Goal: Communication & Community: Share content

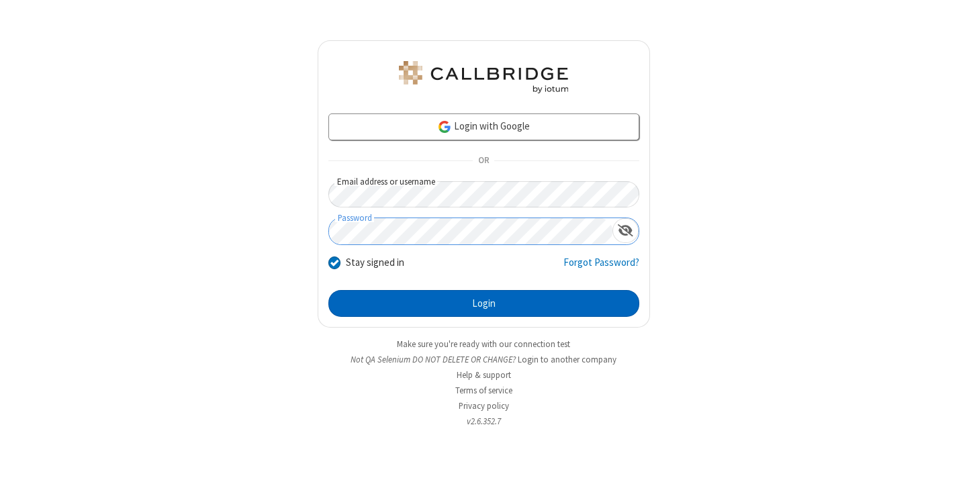
click at [484, 304] on button "Login" at bounding box center [483, 303] width 311 height 27
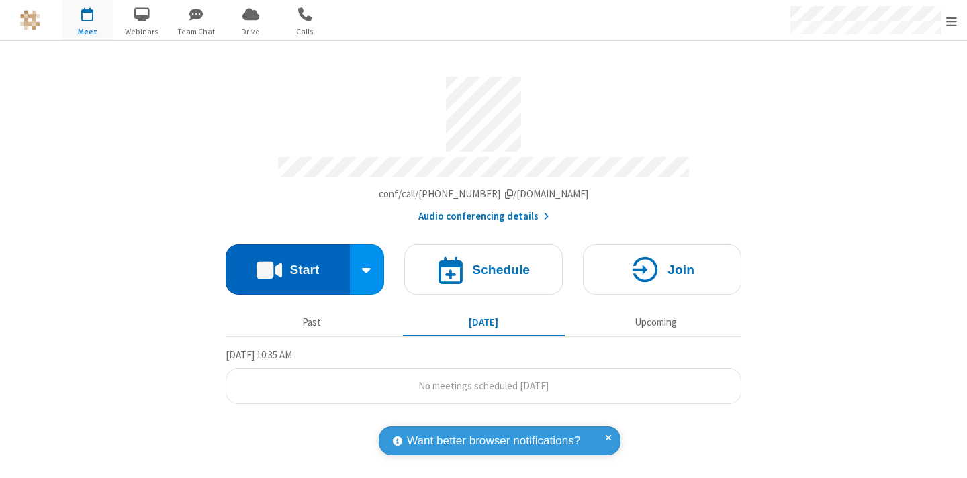
click at [287, 263] on button "Start" at bounding box center [288, 269] width 124 height 50
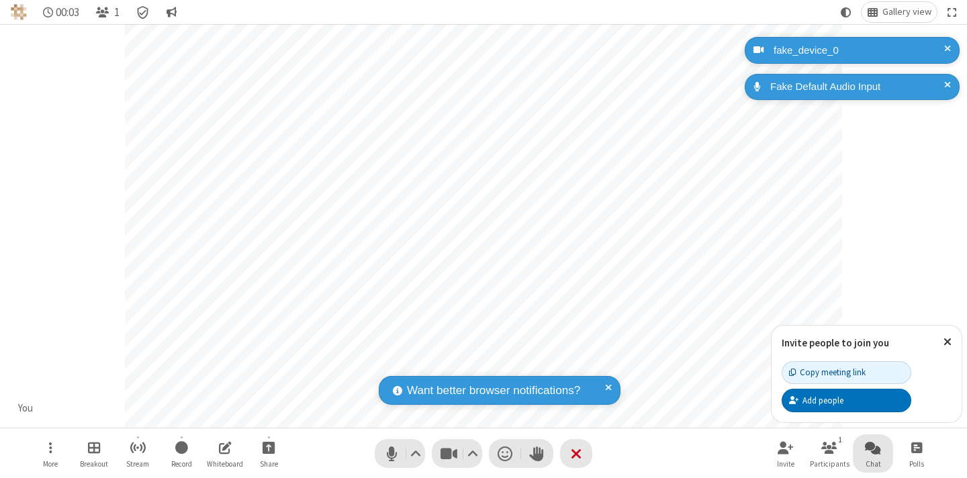
click at [873, 447] on span "Open chat" at bounding box center [873, 447] width 16 height 17
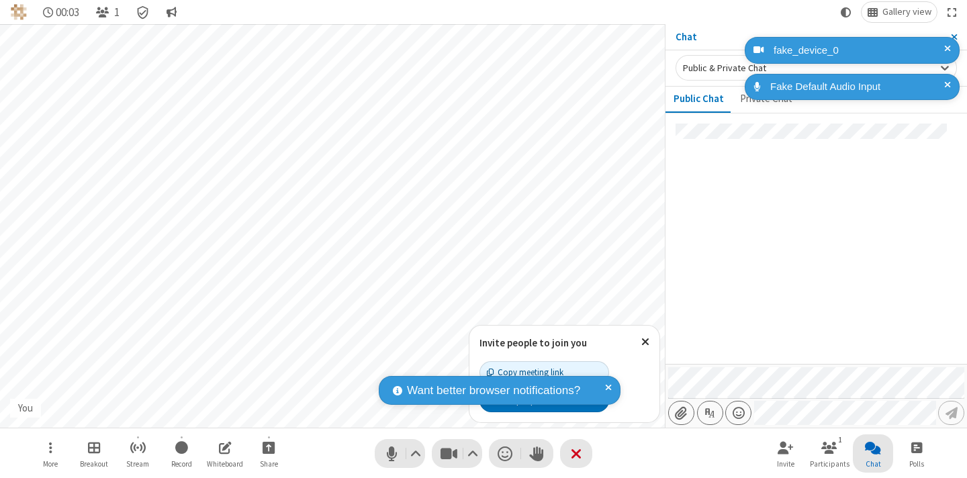
type input "C:\fakepath\doc_test.docx"
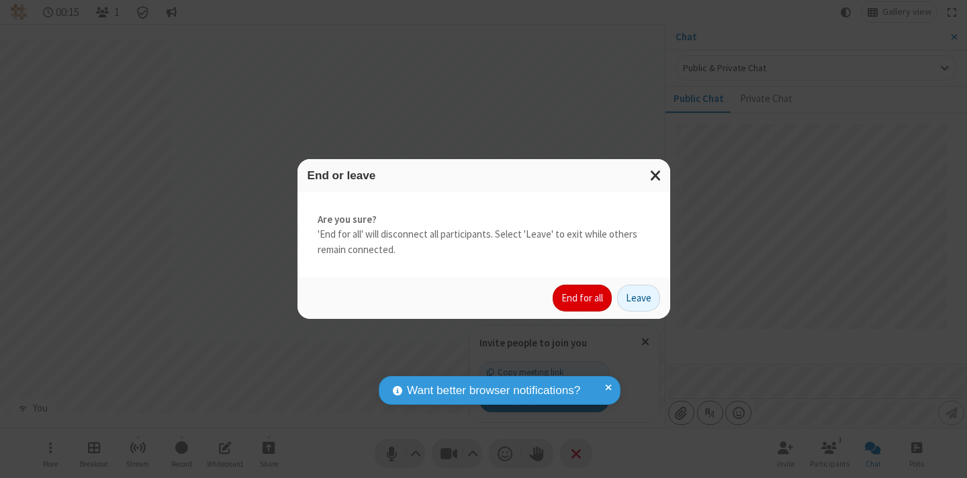
click at [583, 298] on button "End for all" at bounding box center [582, 298] width 59 height 27
